Goal: Check status: Check status

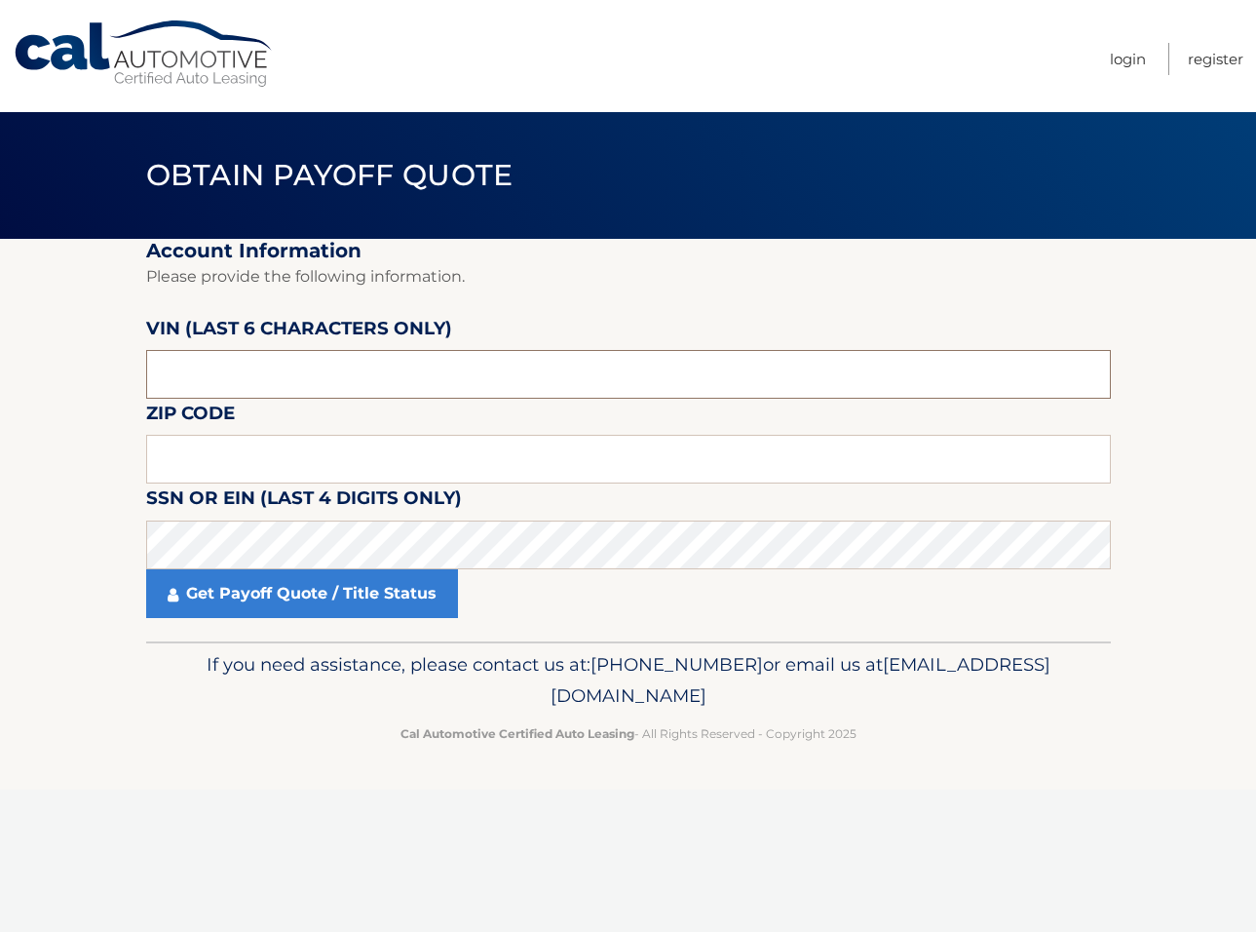
click at [258, 380] on input "text" at bounding box center [628, 374] width 965 height 49
type input "520420"
type input "11552"
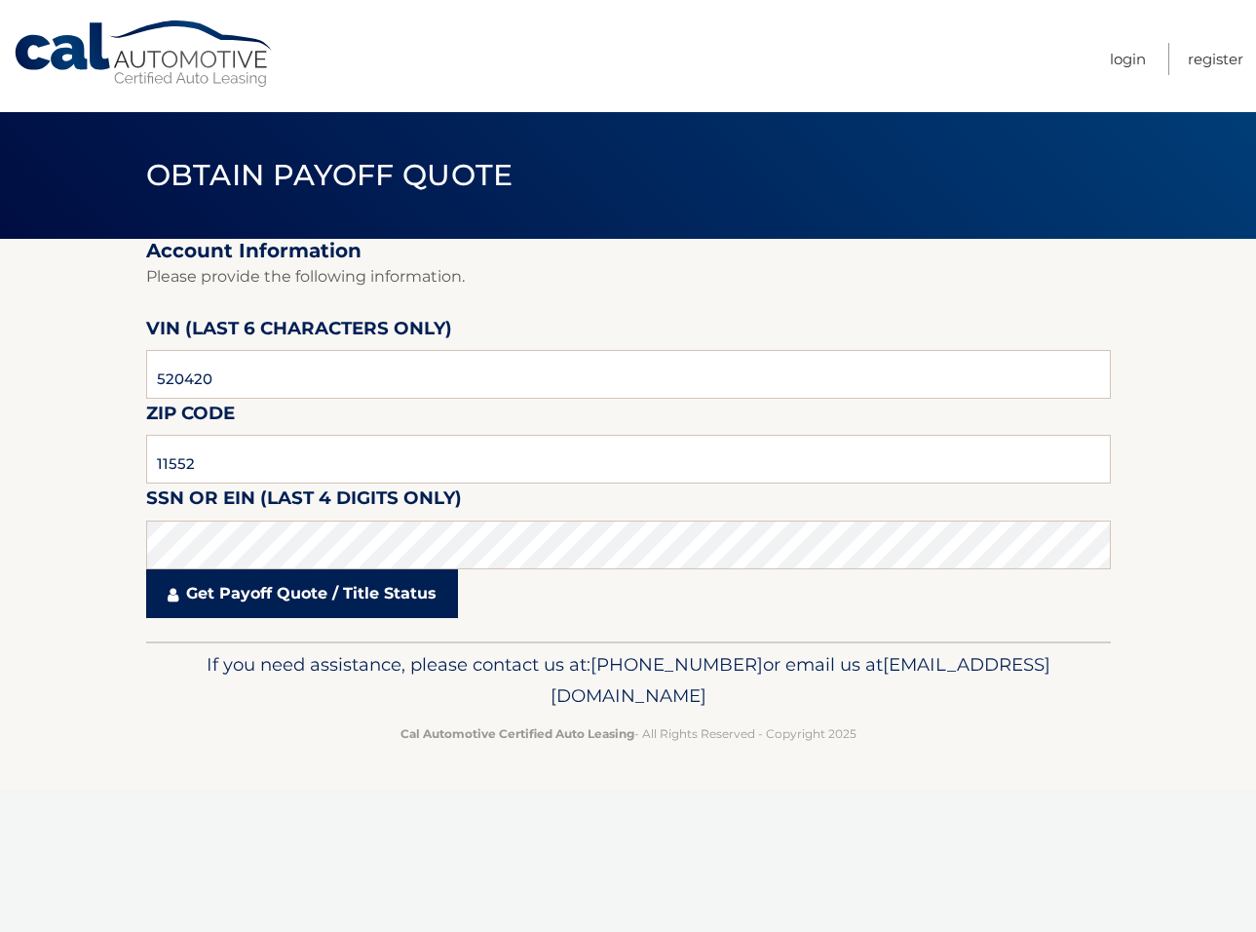
click at [329, 590] on link "Get Payoff Quote / Title Status" at bounding box center [302, 593] width 312 height 49
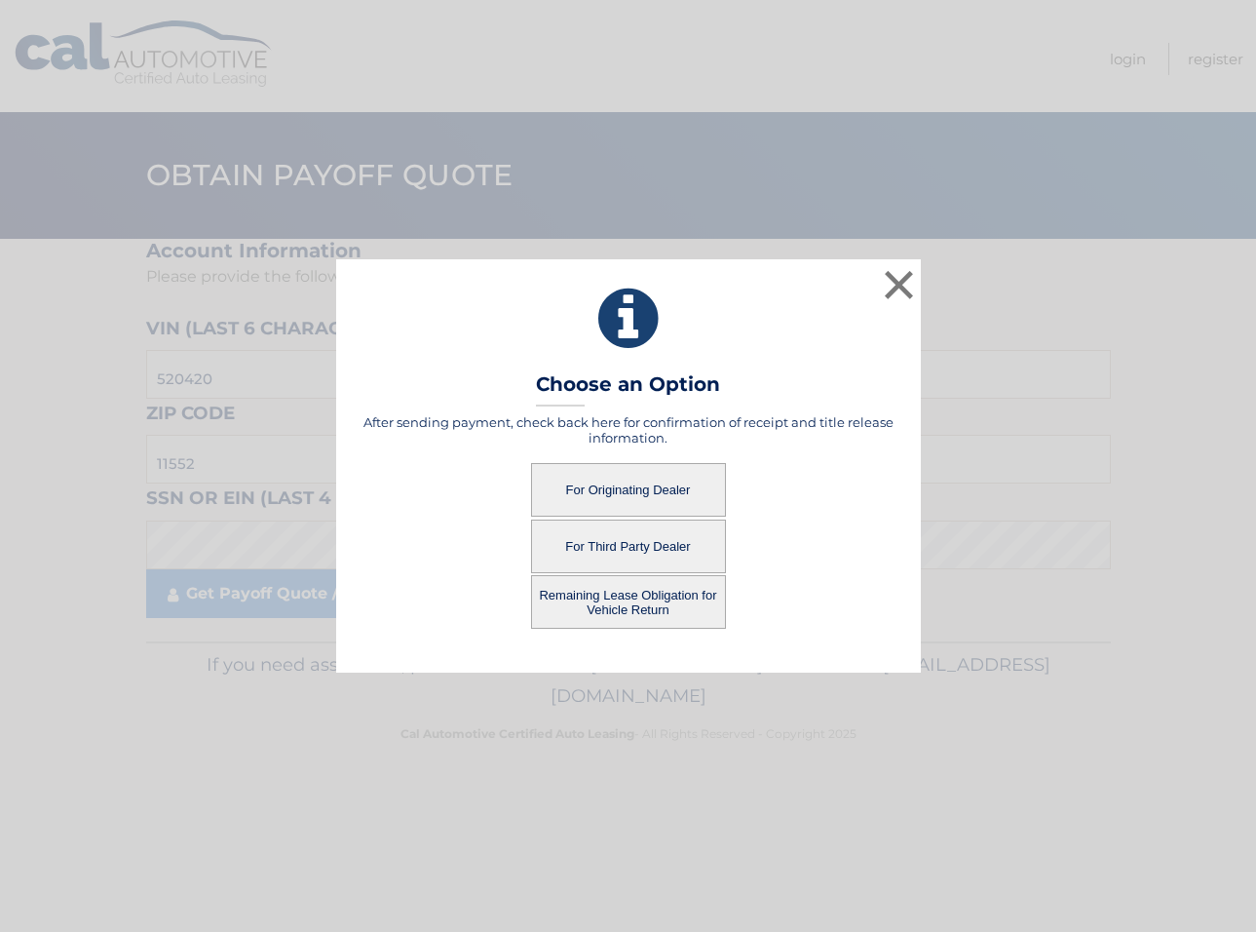
click at [646, 595] on button "Remaining Lease Obligation for Vehicle Return" at bounding box center [628, 602] width 195 height 54
click at [632, 606] on button "Remaining Lease Obligation for Vehicle Return" at bounding box center [628, 602] width 195 height 54
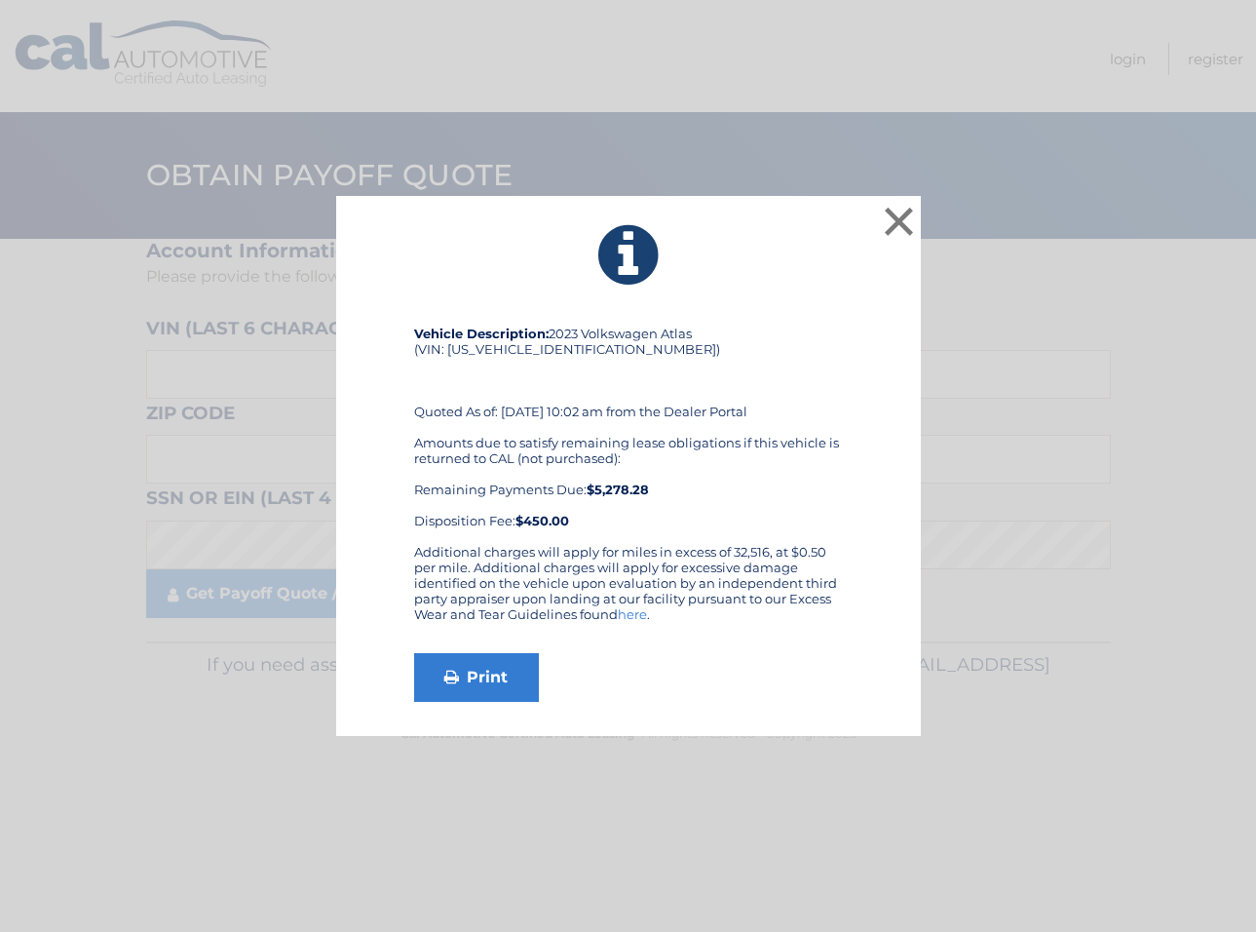
click at [530, 347] on div "Vehicle Description: 2023 Volkswagen Atlas (VIN: 1V2SR2CA4PC520420) Quoted As o…" at bounding box center [628, 435] width 429 height 218
copy div "1V2SR2CA4PC520420"
click at [899, 219] on button "×" at bounding box center [899, 221] width 39 height 39
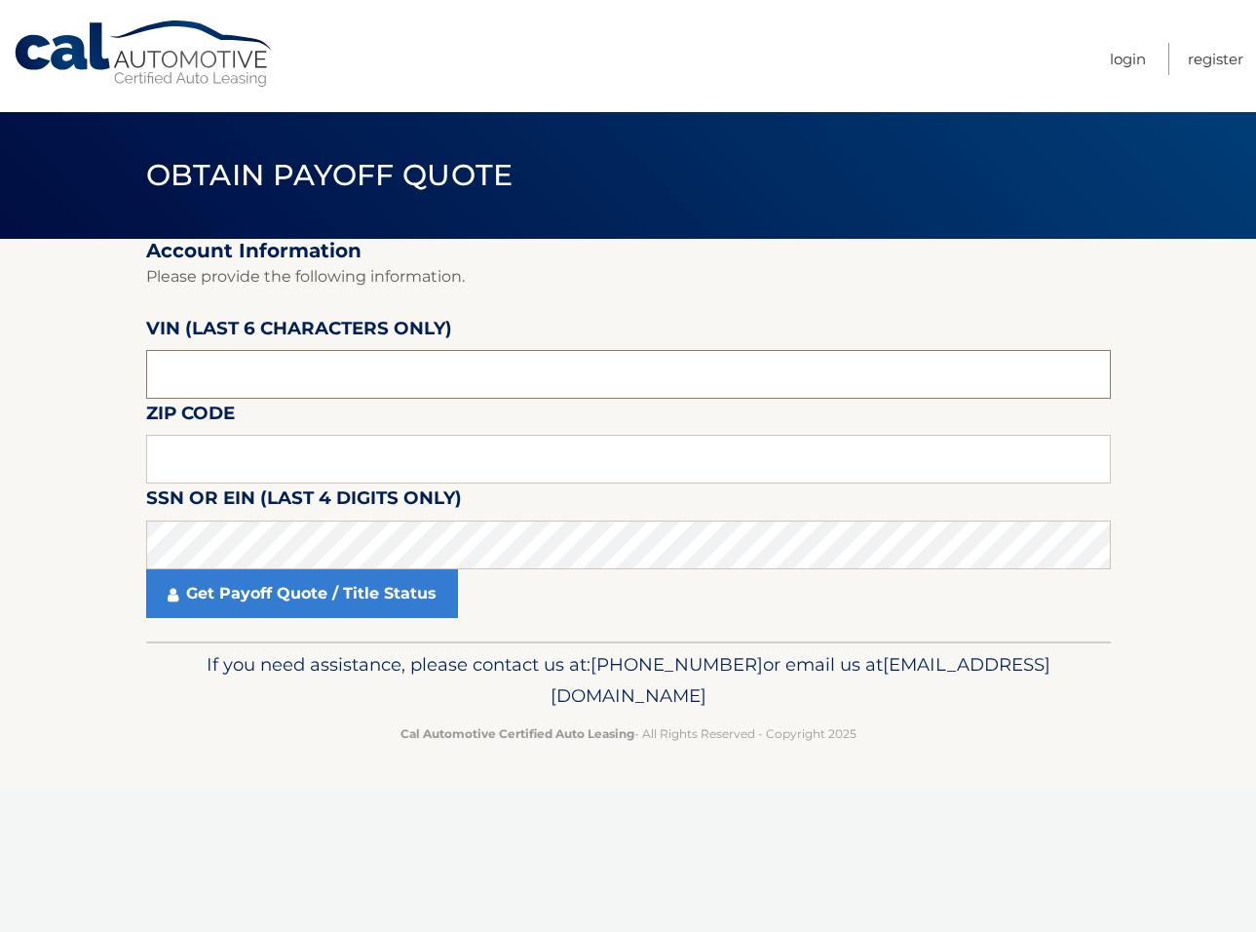
click at [307, 379] on input "text" at bounding box center [628, 374] width 965 height 49
type input "520420"
type input "11552"
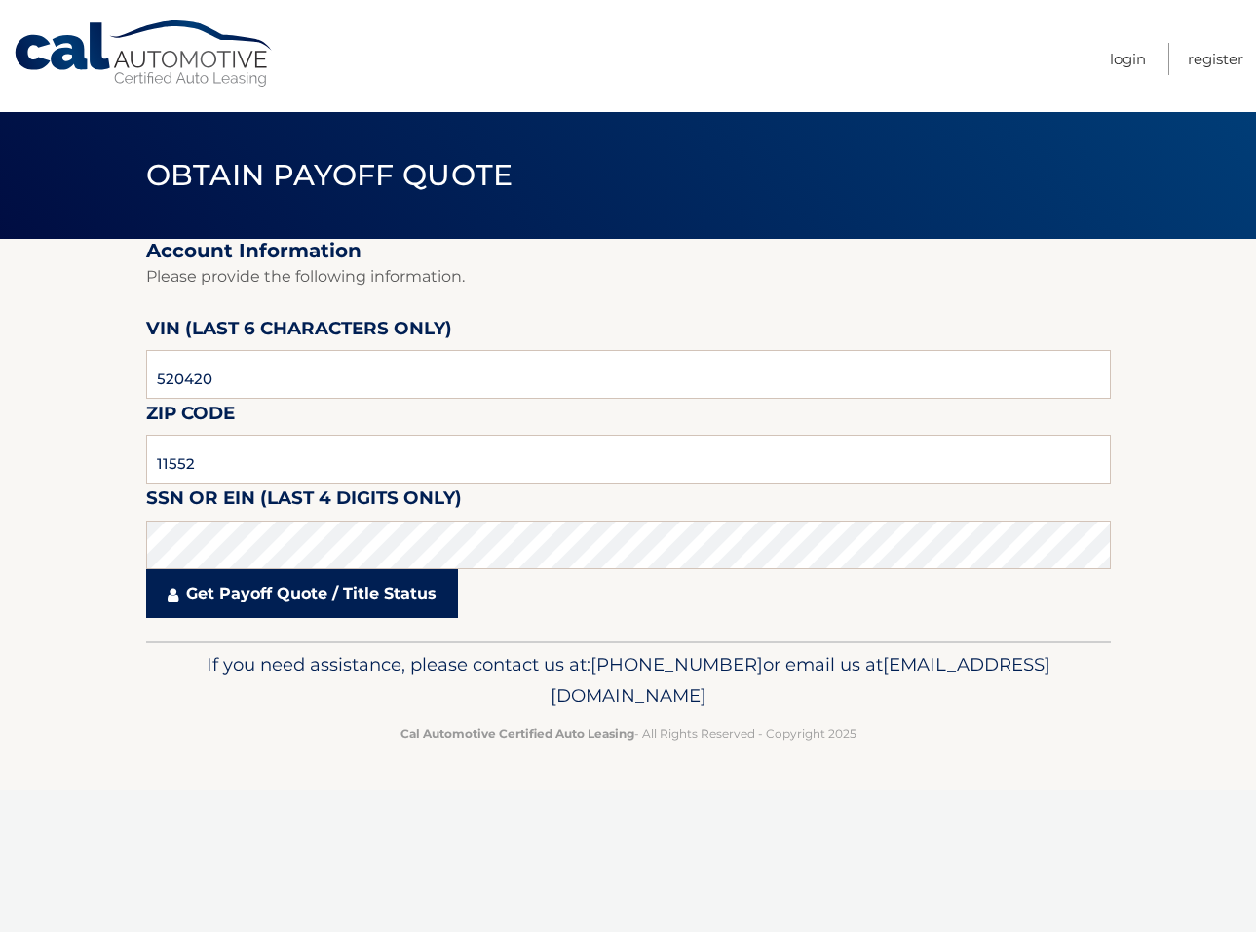
click at [313, 596] on link "Get Payoff Quote / Title Status" at bounding box center [302, 593] width 312 height 49
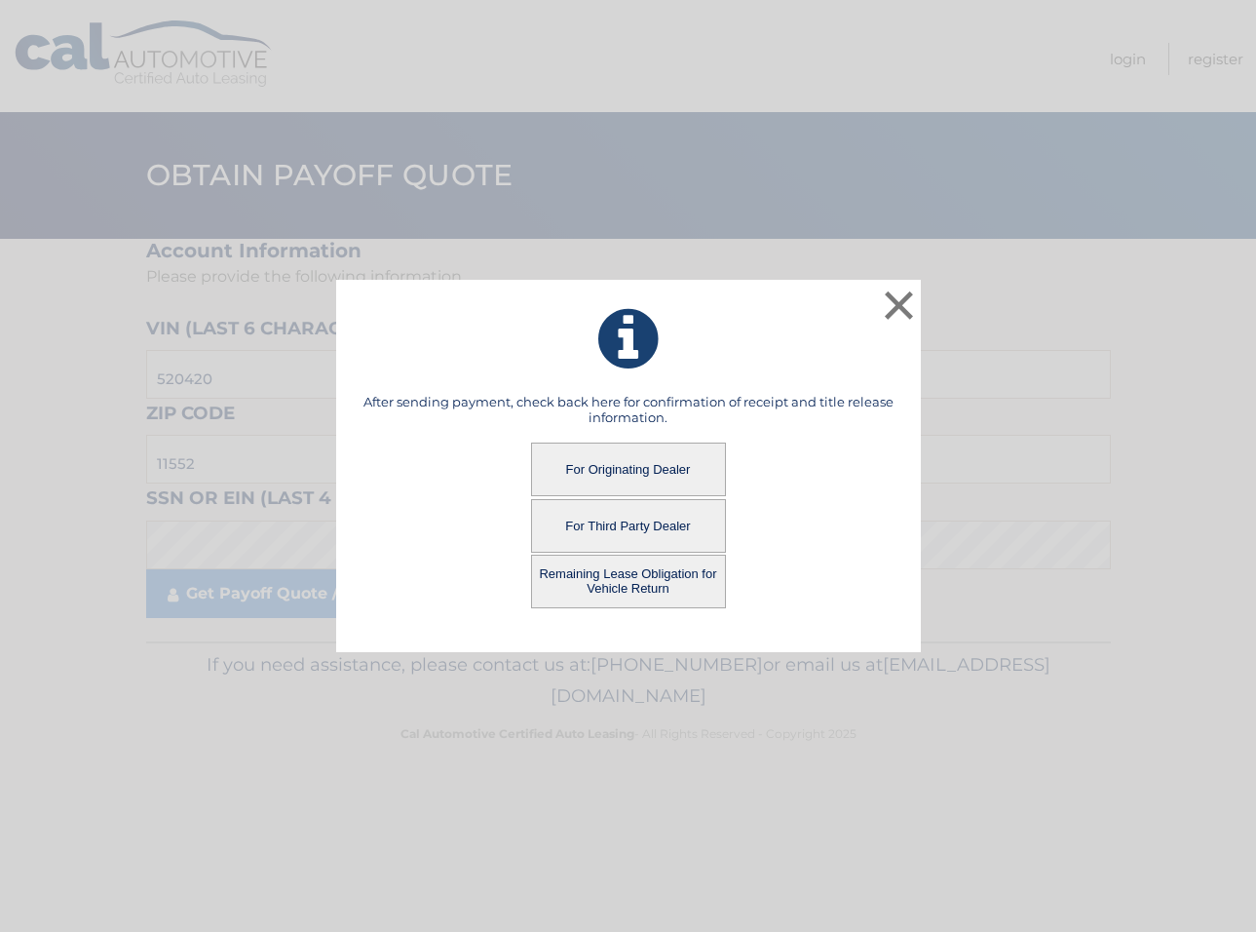
click at [633, 463] on button "For Originating Dealer" at bounding box center [628, 469] width 195 height 54
click at [615, 470] on button "For Originating Dealer" at bounding box center [628, 469] width 195 height 54
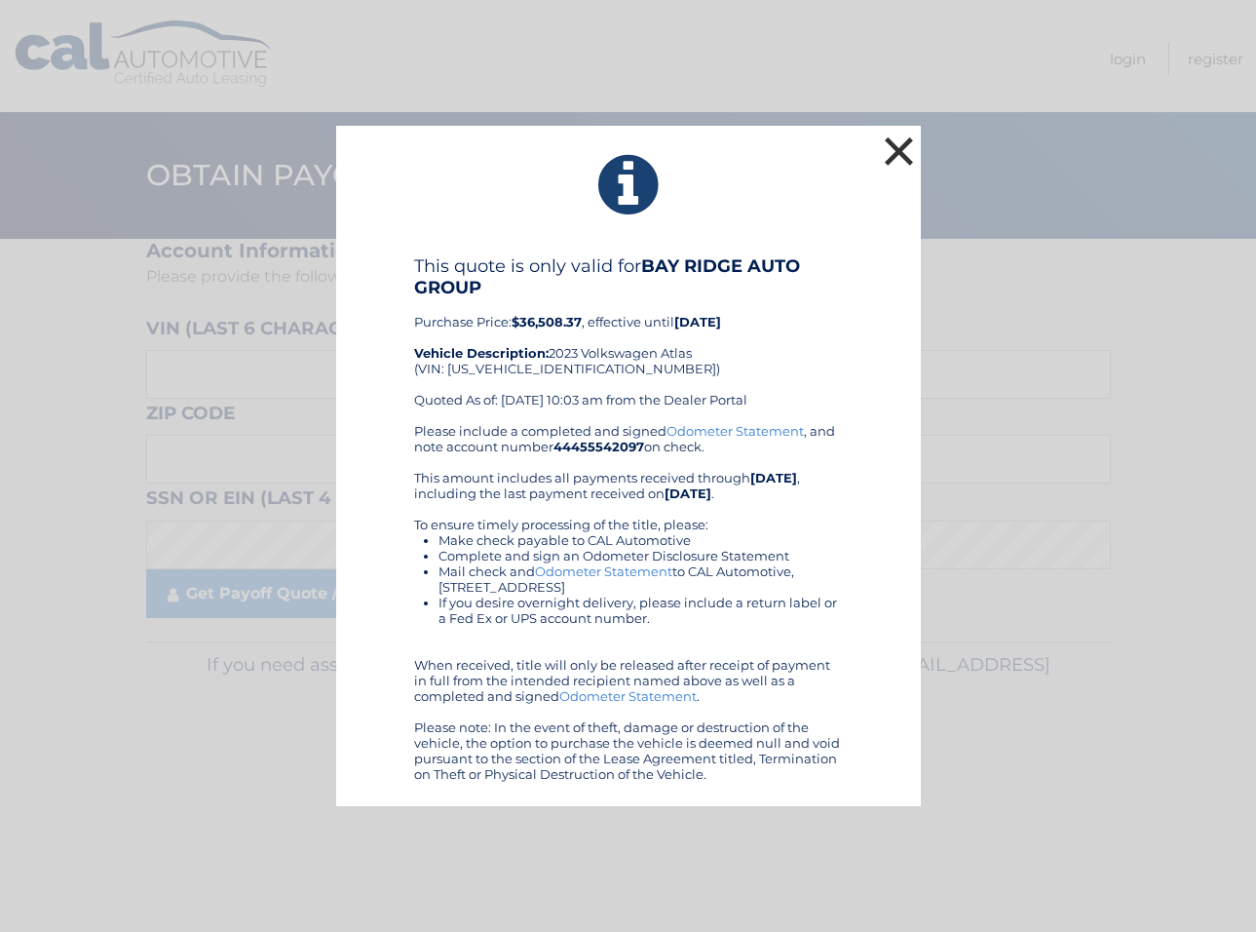
click at [903, 143] on button "×" at bounding box center [899, 151] width 39 height 39
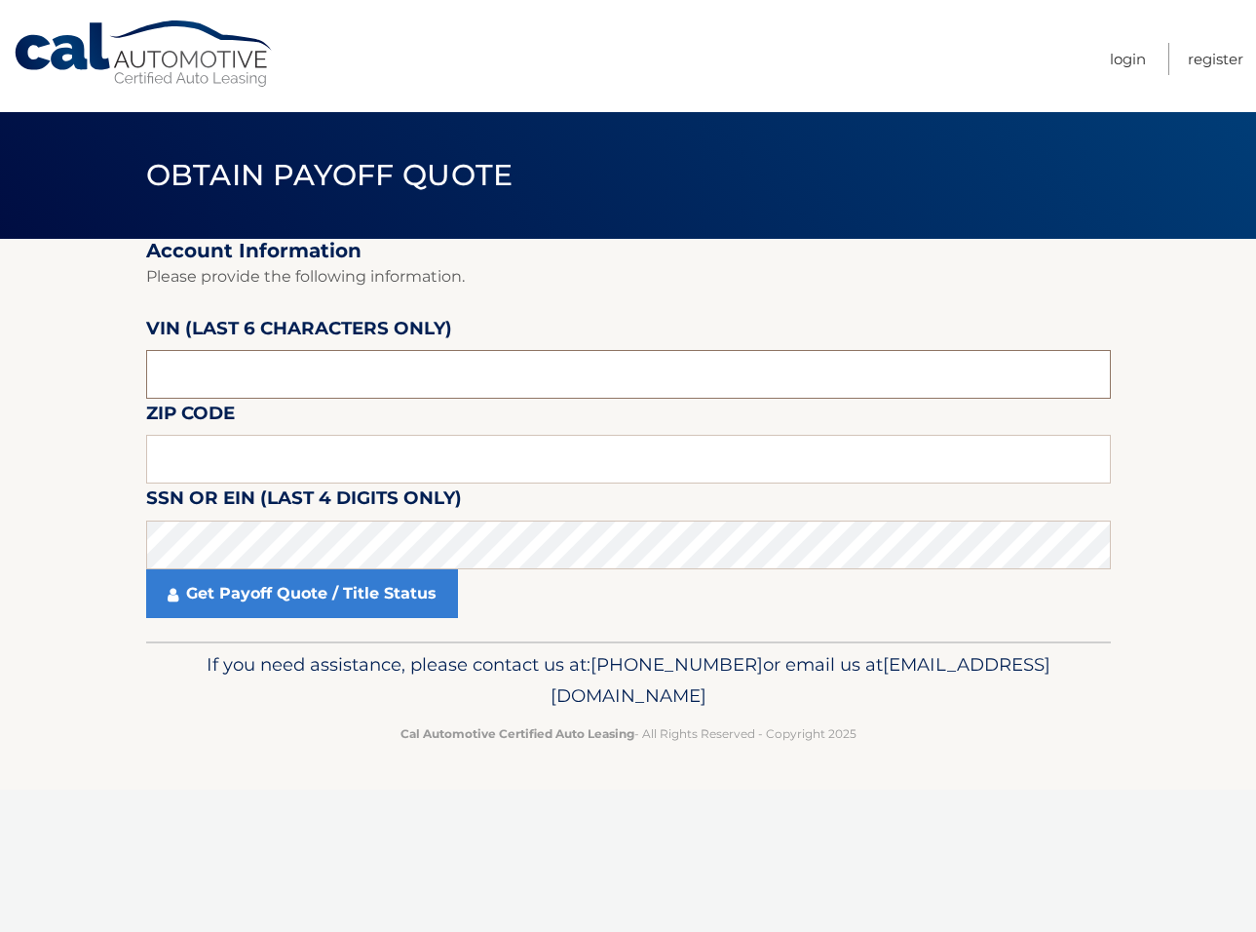
click at [200, 372] on input "text" at bounding box center [628, 374] width 965 height 49
type input "520420"
type input "11552"
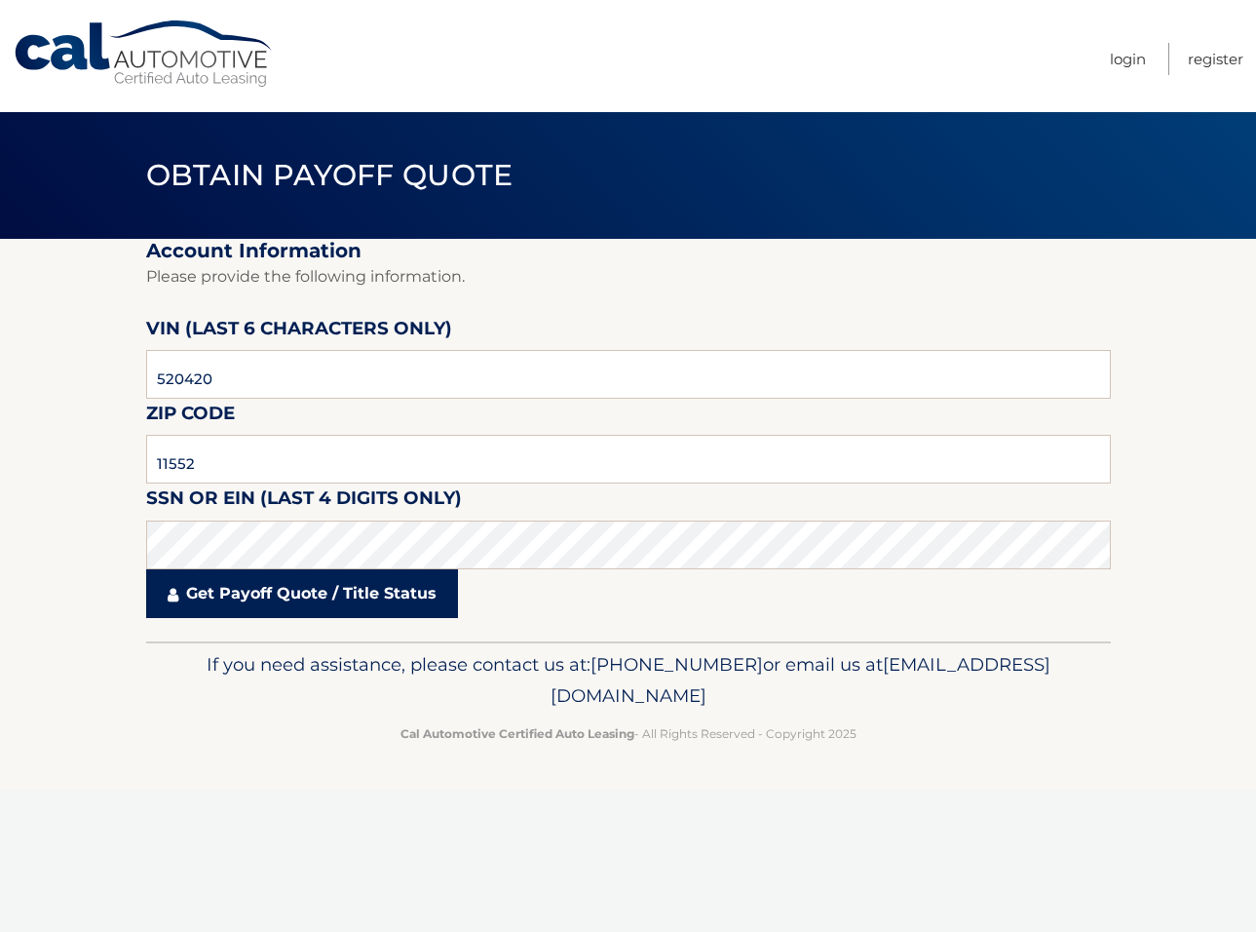
click at [315, 599] on link "Get Payoff Quote / Title Status" at bounding box center [302, 593] width 312 height 49
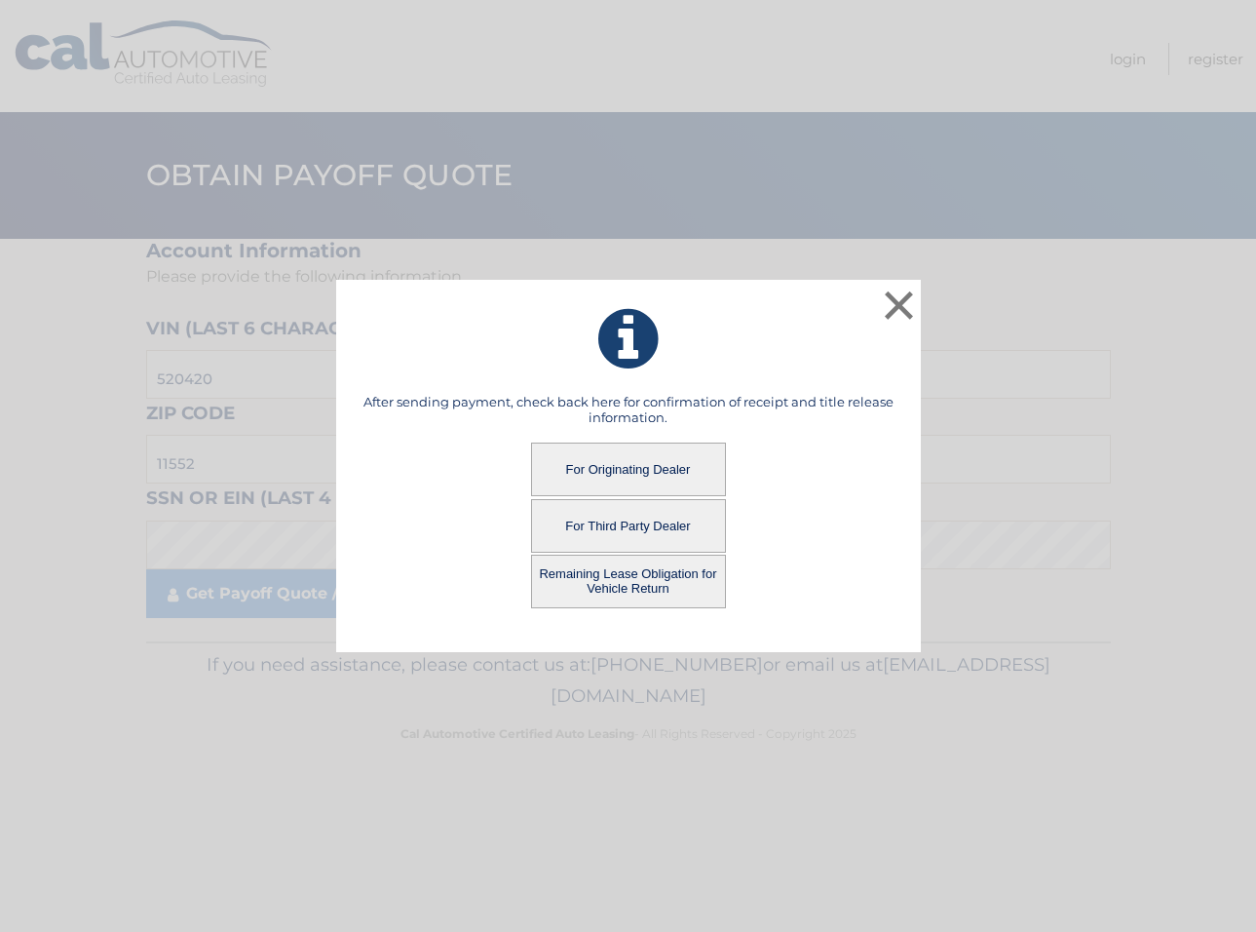
click at [588, 520] on button "For Third Party Dealer" at bounding box center [628, 526] width 195 height 54
click at [611, 522] on button "For Third Party Dealer" at bounding box center [628, 526] width 195 height 54
